Goal: Task Accomplishment & Management: Use online tool/utility

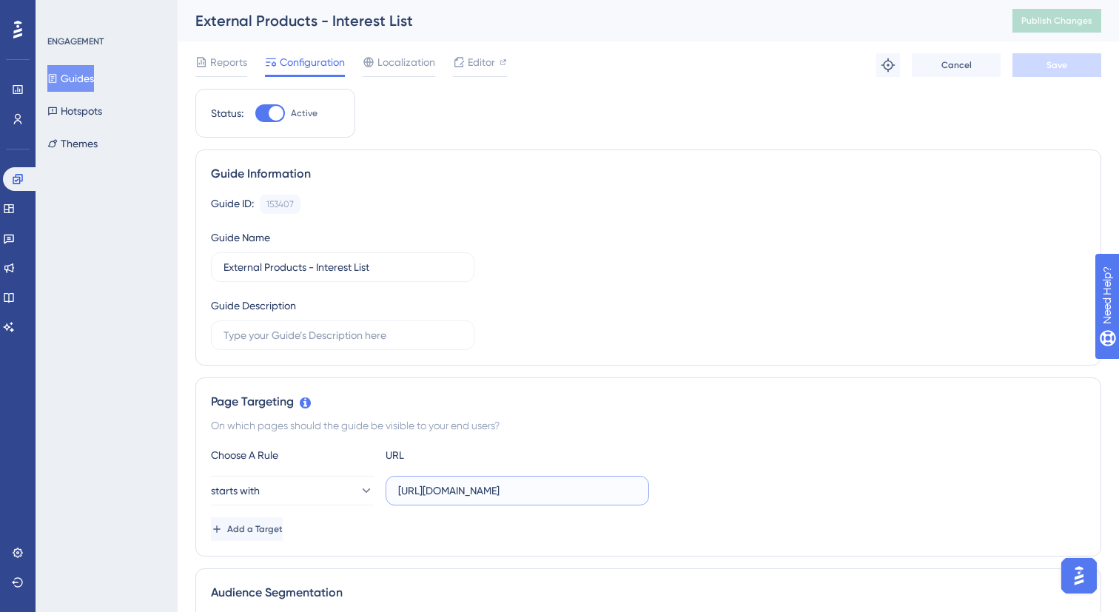
click at [510, 484] on input "https://stg.ui.marketing/campaign-hub/new-proposal/product/" at bounding box center [517, 490] width 238 height 16
click at [471, 495] on input "https://stg.ui.marketing/campaign-hub/new-proposal/product/" at bounding box center [517, 490] width 238 height 16
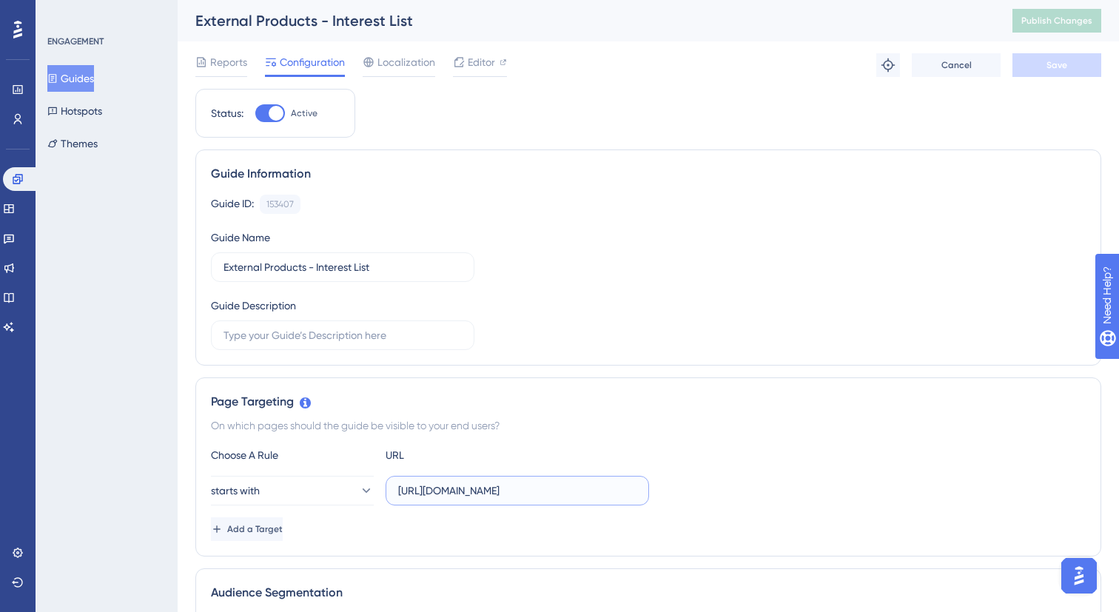
click at [471, 495] on input "https://stg.ui.marketing/campaign-hub/new-proposal/product/" at bounding box center [517, 490] width 238 height 16
click at [774, 423] on div "On which pages should the guide be visible to your end users?" at bounding box center [648, 425] width 874 height 18
click at [822, 166] on div "Guide Information" at bounding box center [648, 174] width 874 height 18
click at [490, 58] on span "Editor" at bounding box center [481, 62] width 27 height 18
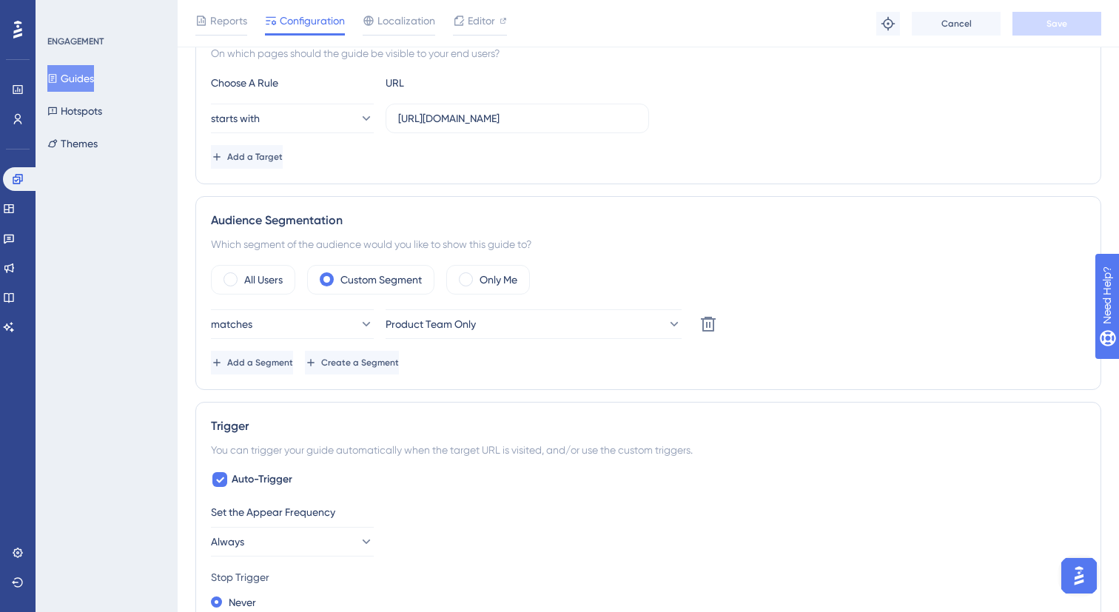
scroll to position [149, 0]
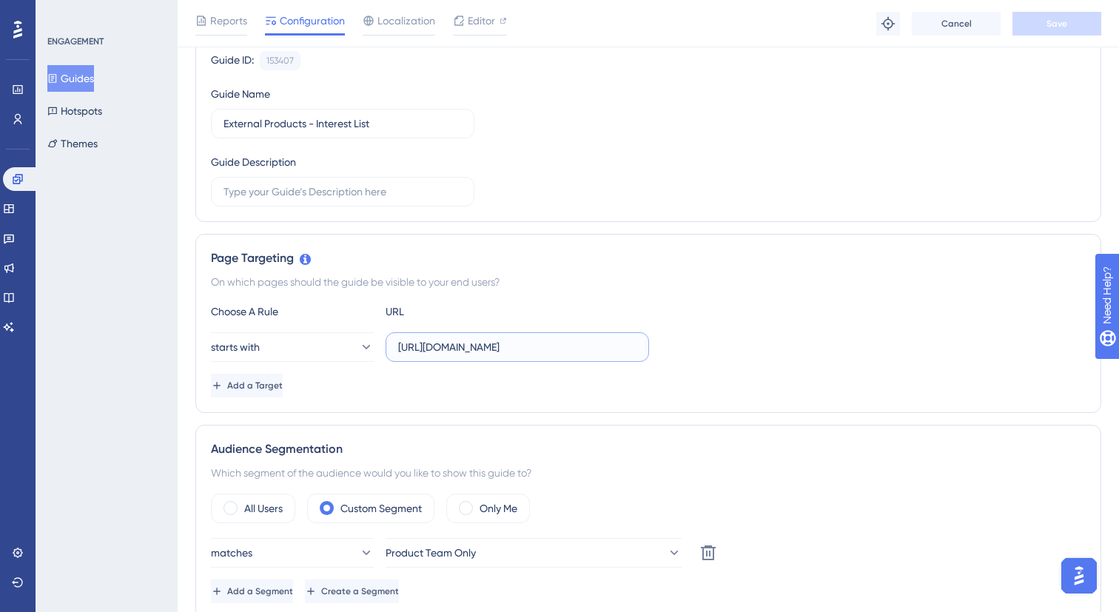
click at [579, 349] on input "https://stg.ui.marketing/campaign-hub/new-proposal/product/" at bounding box center [517, 347] width 238 height 16
drag, startPoint x: 579, startPoint y: 349, endPoint x: 579, endPoint y: 240, distance: 108.7
click at [579, 349] on input "https://stg.ui.marketing/campaign-hub/new-proposal/product/" at bounding box center [517, 347] width 238 height 16
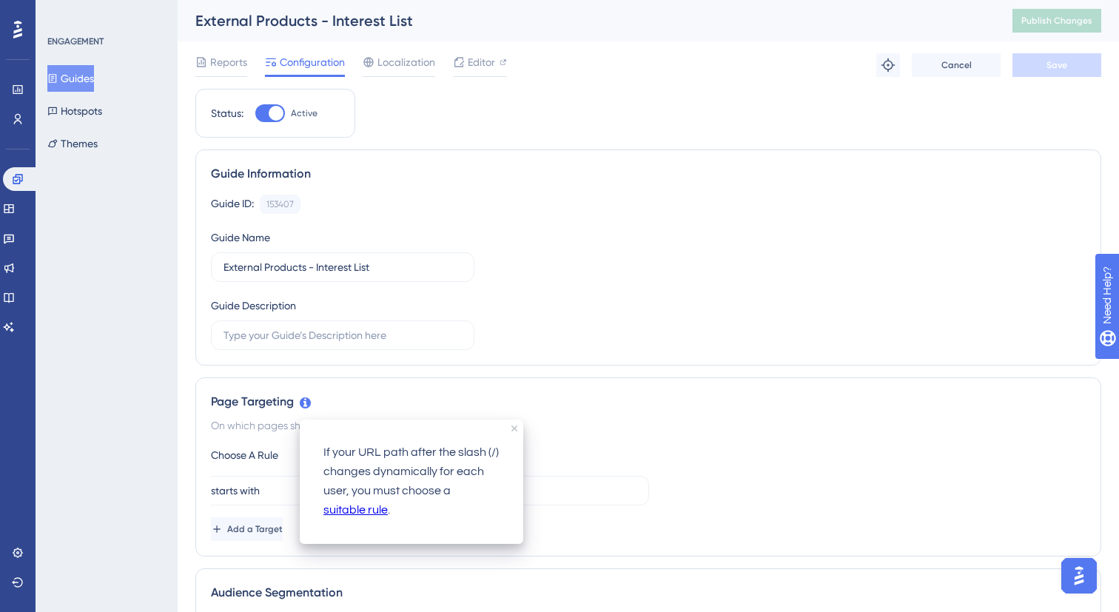
click at [301, 402] on icon at bounding box center [305, 402] width 11 height 11
click at [348, 515] on link "suitable rule" at bounding box center [355, 510] width 64 height 19
click at [533, 402] on div "Page Targeting" at bounding box center [648, 402] width 874 height 18
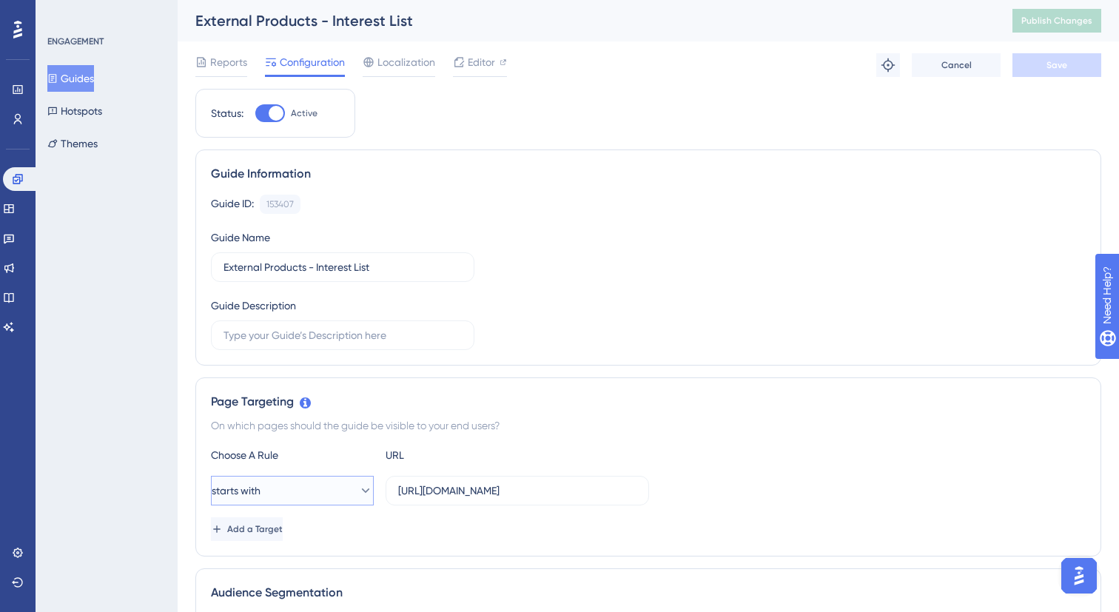
click at [311, 489] on button "starts with" at bounding box center [292, 491] width 163 height 30
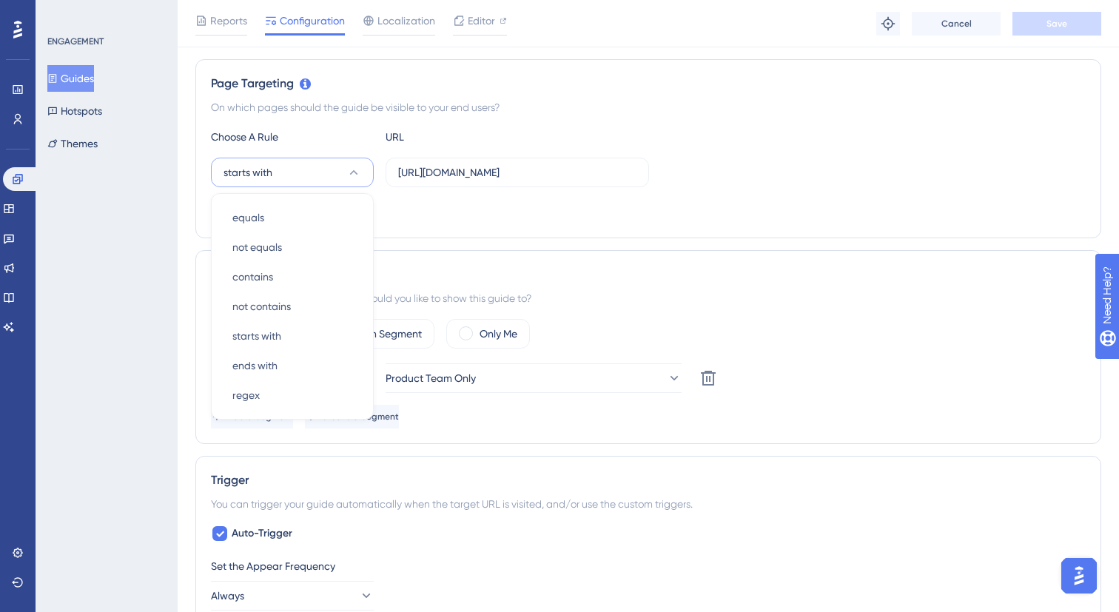
click at [706, 271] on div "Audience Segmentation" at bounding box center [648, 275] width 874 height 18
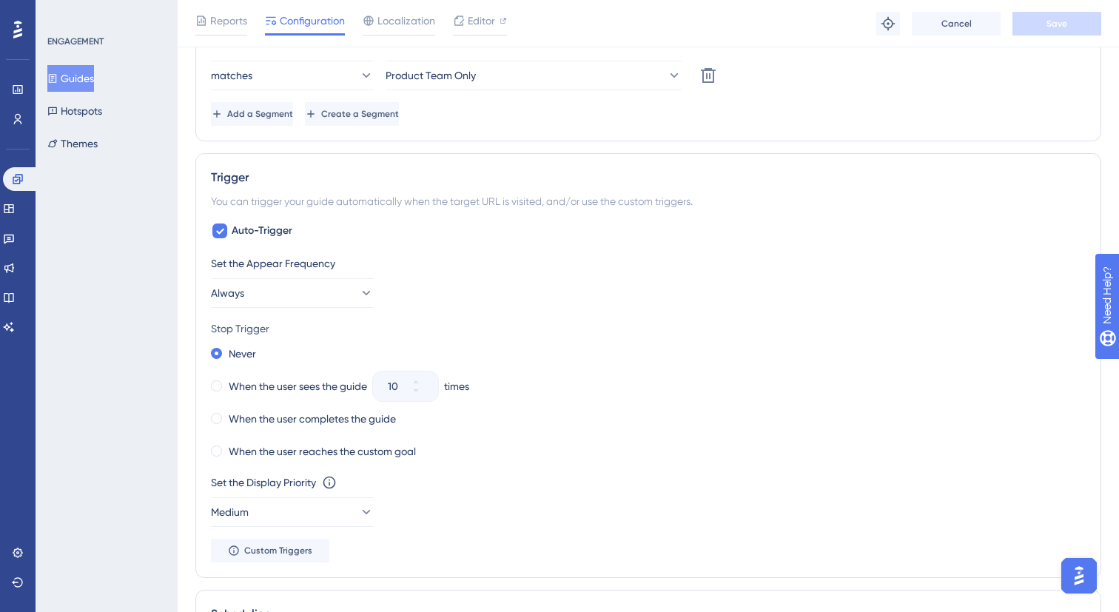
scroll to position [0, 0]
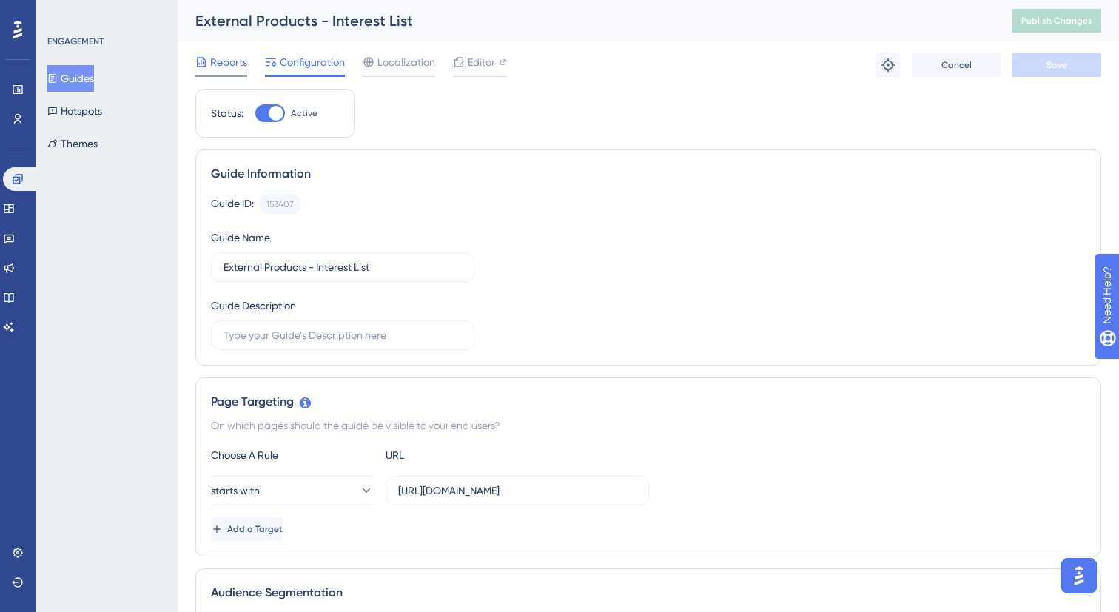
click at [241, 60] on span "Reports" at bounding box center [228, 62] width 37 height 18
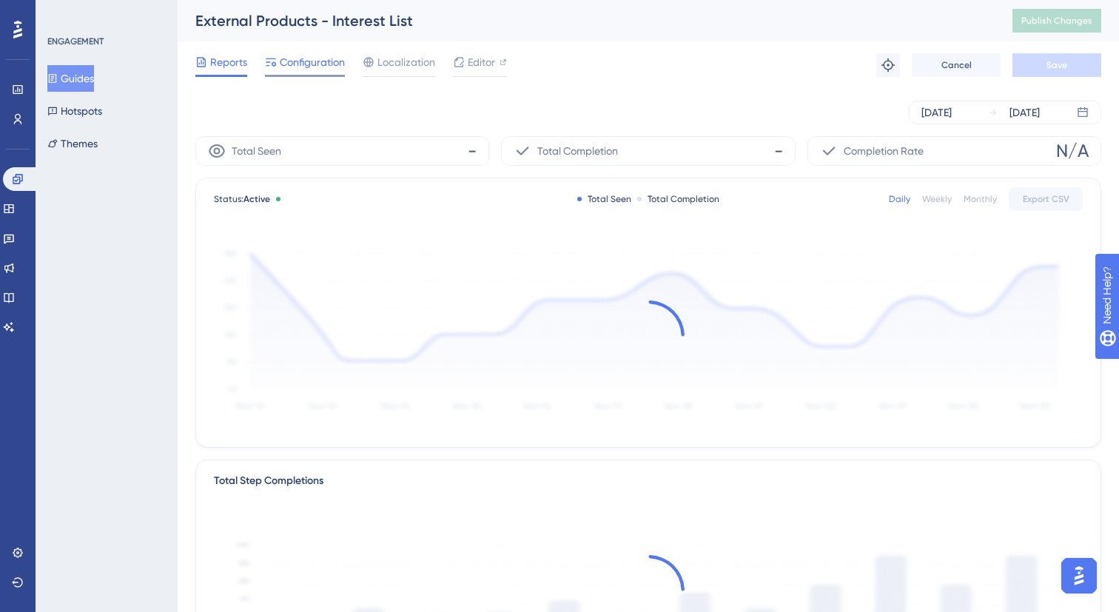
click at [320, 55] on span "Configuration" at bounding box center [312, 62] width 65 height 18
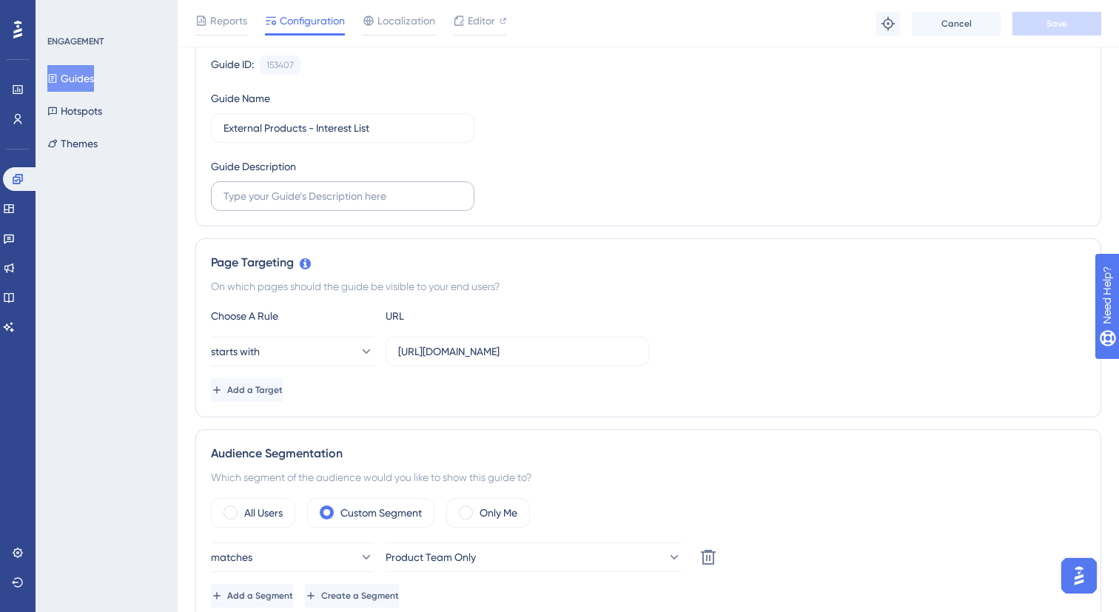
scroll to position [165, 0]
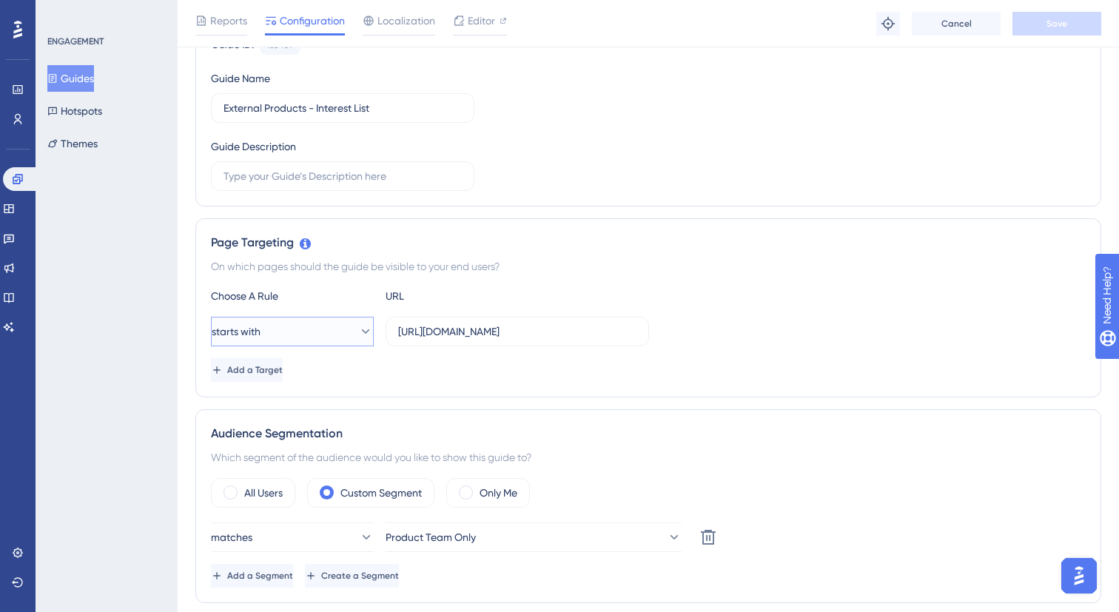
click at [304, 320] on button "starts with" at bounding box center [292, 332] width 163 height 30
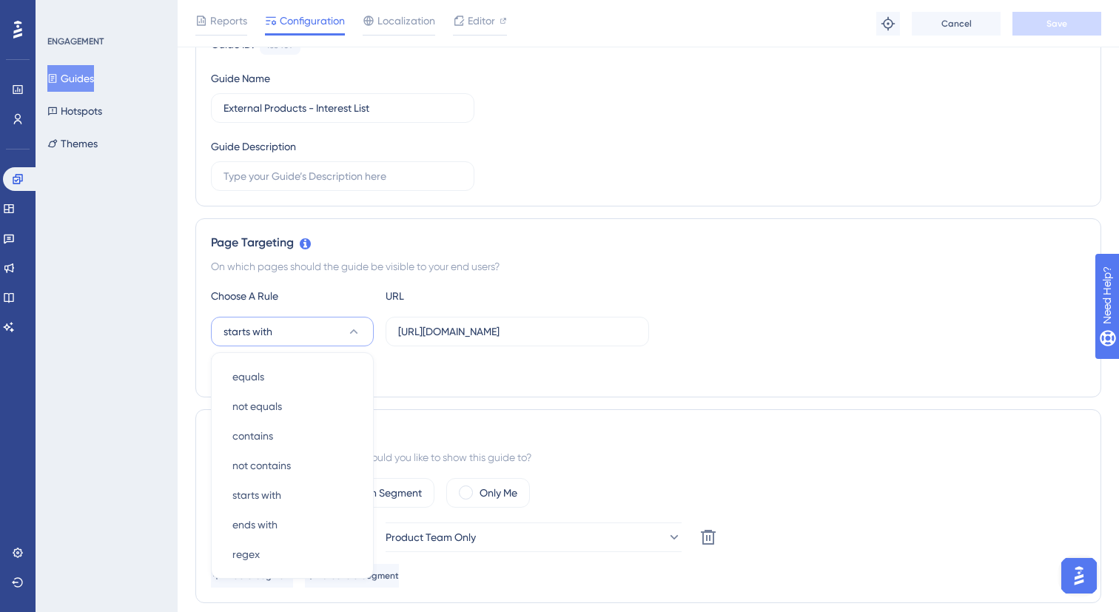
scroll to position [324, 0]
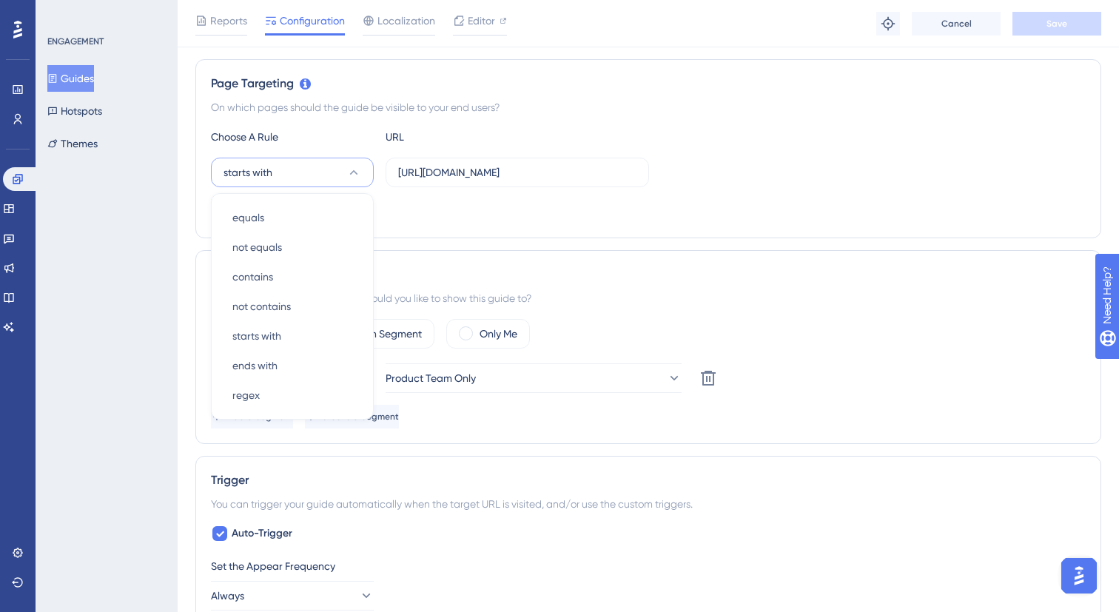
click at [520, 203] on div "Add a Target" at bounding box center [648, 211] width 874 height 24
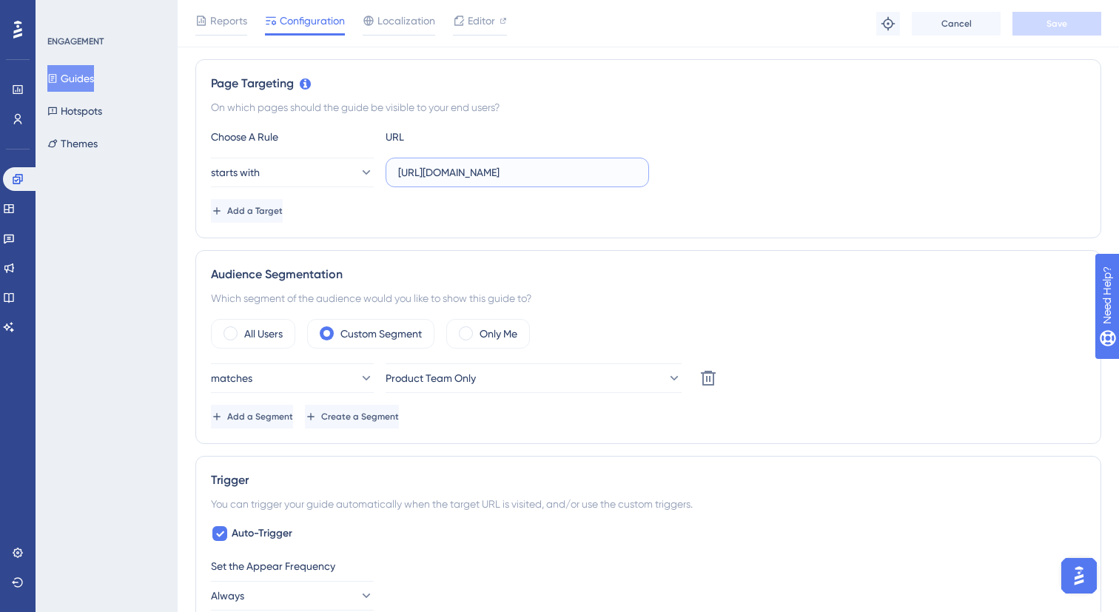
click at [512, 172] on input "https://stg.ui.marketing/campaign-hub/new-proposal/product/" at bounding box center [517, 172] width 238 height 16
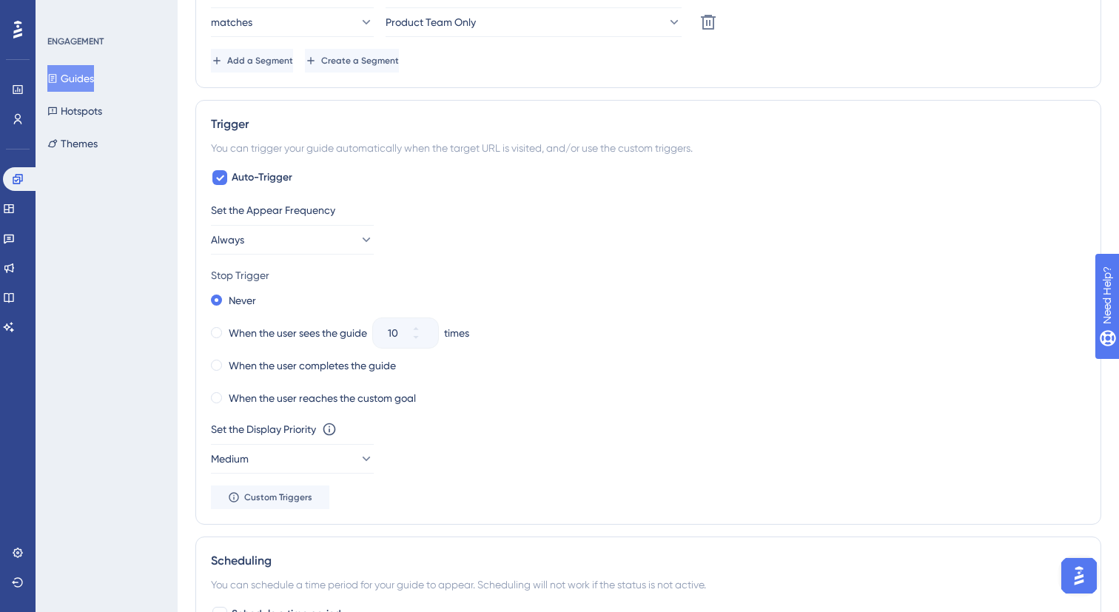
scroll to position [0, 0]
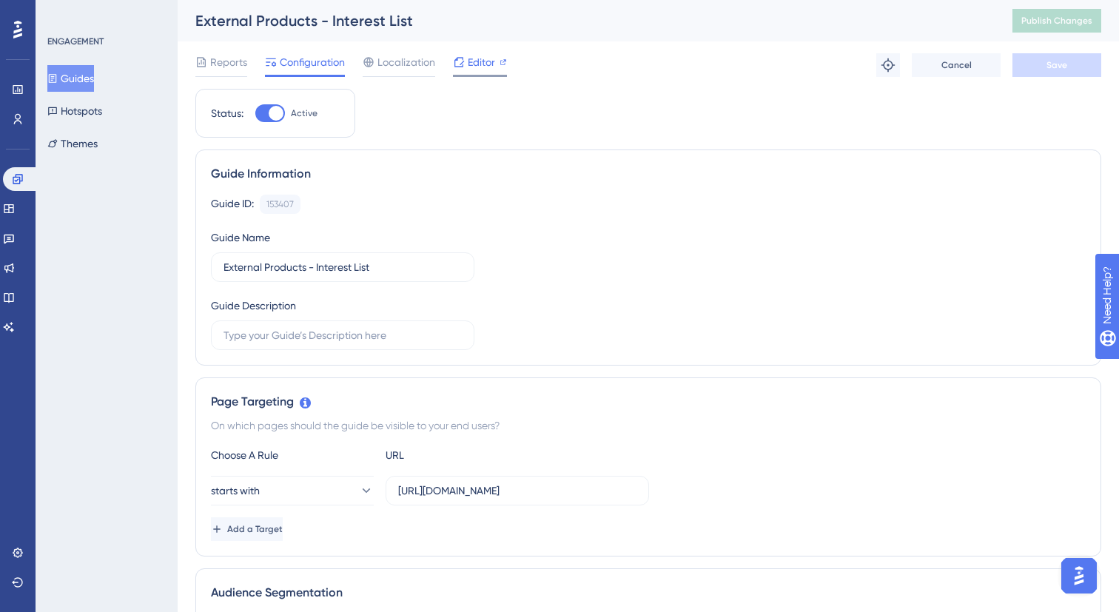
click at [473, 70] on span "Editor" at bounding box center [481, 62] width 27 height 18
click at [1059, 20] on span "Publish Changes" at bounding box center [1056, 21] width 71 height 12
click at [1052, 31] on button "Publish Changes" at bounding box center [1056, 21] width 89 height 24
